Goal: Task Accomplishment & Management: Complete application form

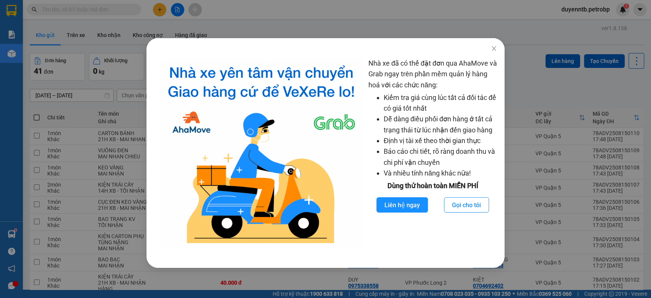
click at [241, 20] on div "Nhà xe đã có thể đặt đơn qua AhaMove và Grab ngay trên phần mềm quản lý hàng ho…" at bounding box center [325, 149] width 651 height 298
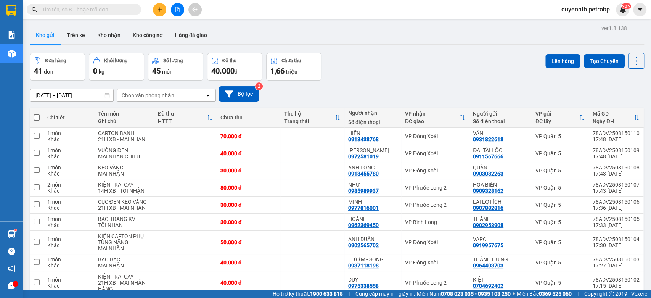
click at [160, 10] on icon "plus" at bounding box center [160, 9] width 4 height 0
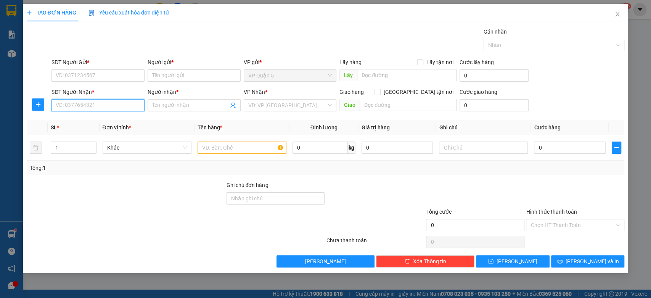
click at [109, 107] on input "SĐT Người Nhận *" at bounding box center [98, 105] width 93 height 12
click at [70, 106] on input "097333747" at bounding box center [98, 105] width 93 height 12
type input "0973383747"
click at [92, 123] on div "0973383747 - VĨ" at bounding box center [98, 120] width 84 height 8
type input "VĨ"
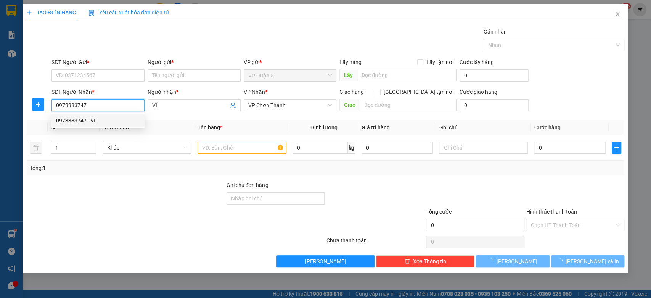
type input "40.000"
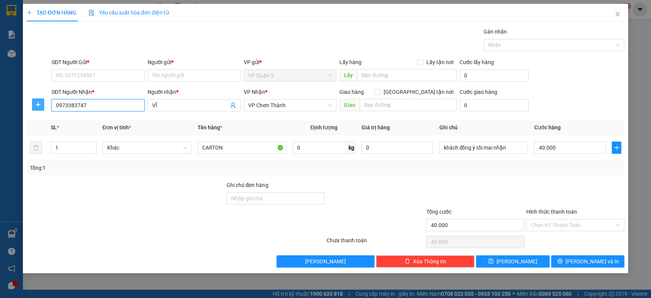
type input "0973383747"
click at [37, 103] on icon "plus" at bounding box center [38, 104] width 6 height 6
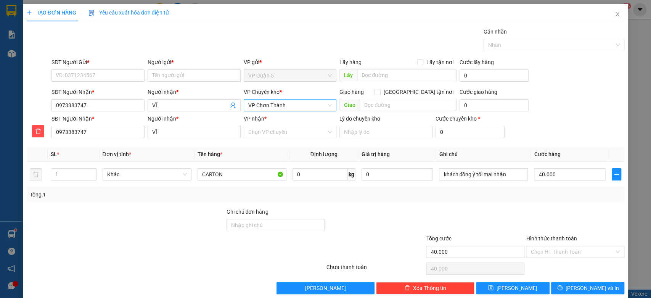
click at [275, 109] on span "VP Chơn Thành" at bounding box center [290, 105] width 84 height 11
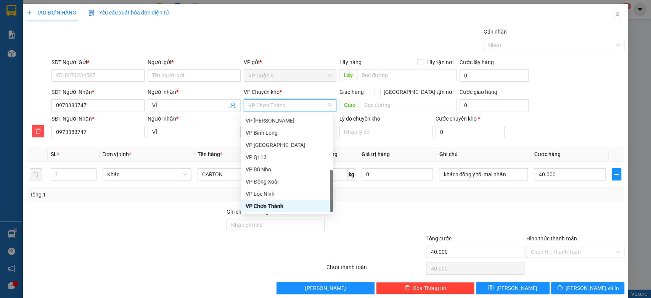
click at [275, 109] on span "VP Chơn Thành" at bounding box center [290, 105] width 84 height 11
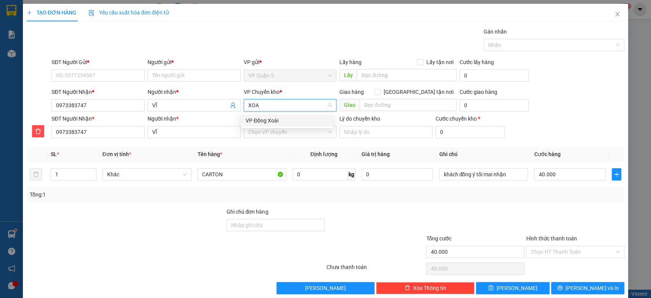
type input "XOAI"
click at [272, 122] on div "VP Đồng Xoài" at bounding box center [287, 120] width 83 height 8
click at [277, 129] on input "VP nhận *" at bounding box center [287, 131] width 79 height 11
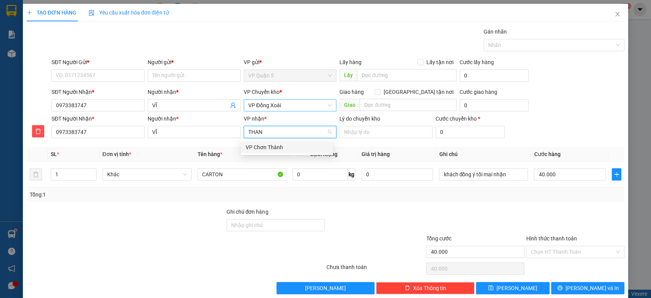
type input "THANH"
click at [259, 153] on div "VP Chơn Thành" at bounding box center [287, 147] width 92 height 12
click at [105, 75] on input "SĐT Người Gửi *" at bounding box center [98, 75] width 93 height 12
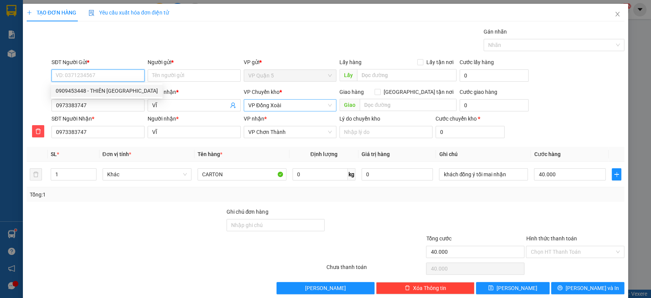
click at [105, 90] on div "0909453448 - THIÊN Ý" at bounding box center [107, 91] width 102 height 8
type input "0909453448"
type input "THIÊN Ý"
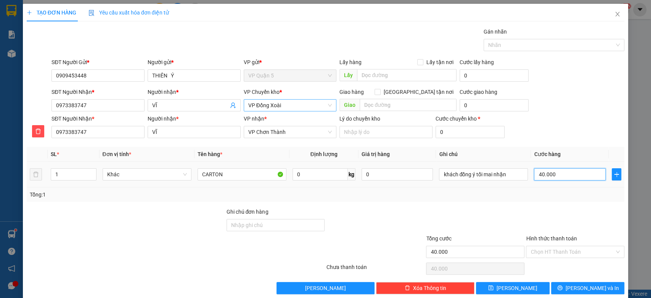
click at [580, 178] on input "40.000" at bounding box center [570, 174] width 72 height 12
type input "7"
type input "70"
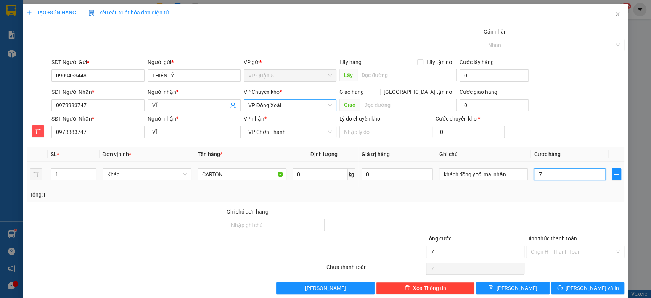
type input "70"
type input "700"
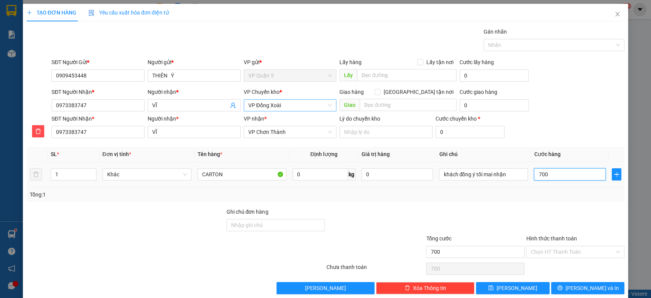
type input "7.000"
type input "70.000"
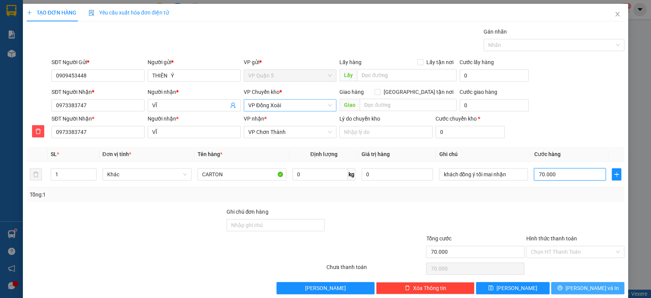
type input "70.000"
click at [565, 292] on button "Lưu và In" at bounding box center [587, 288] width 73 height 12
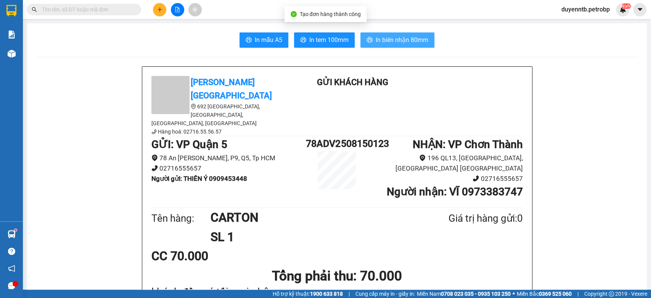
click at [377, 36] on span "In biên nhận 80mm" at bounding box center [402, 40] width 53 height 10
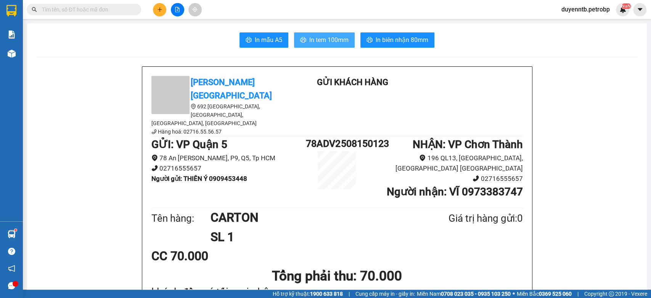
click at [340, 42] on span "In tem 100mm" at bounding box center [328, 40] width 39 height 10
